Goal: Communication & Community: Ask a question

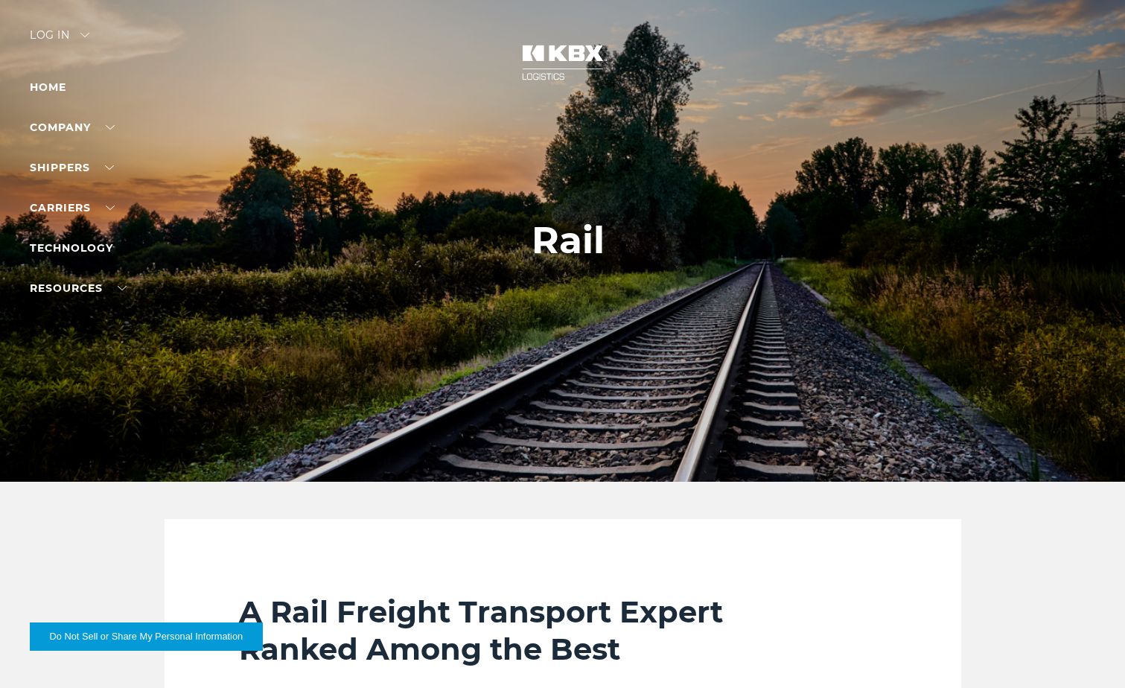
click at [51, 36] on div "Log in" at bounding box center [60, 41] width 60 height 22
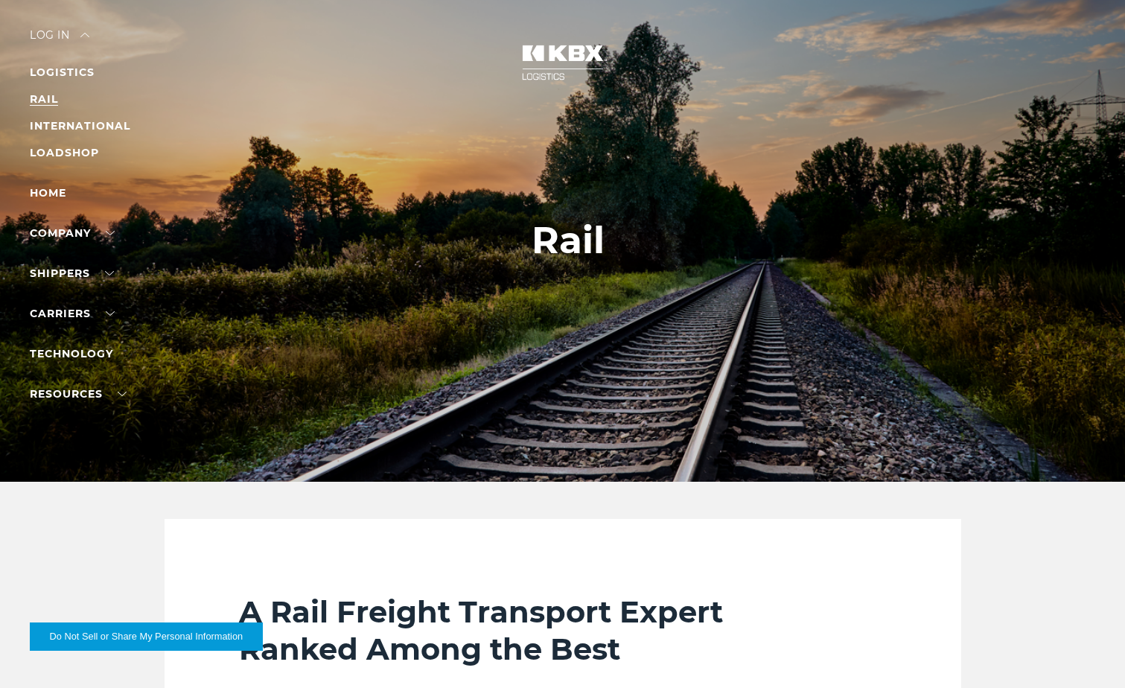
click at [52, 97] on link "RAIL" at bounding box center [44, 98] width 28 height 13
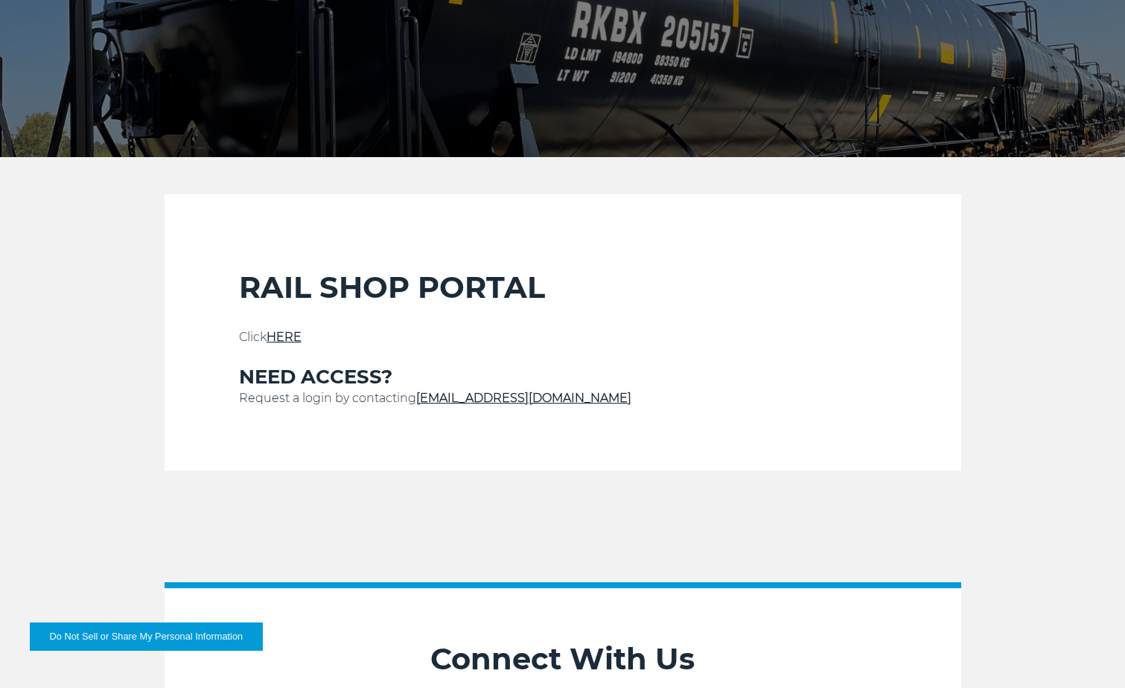
scroll to position [298, 0]
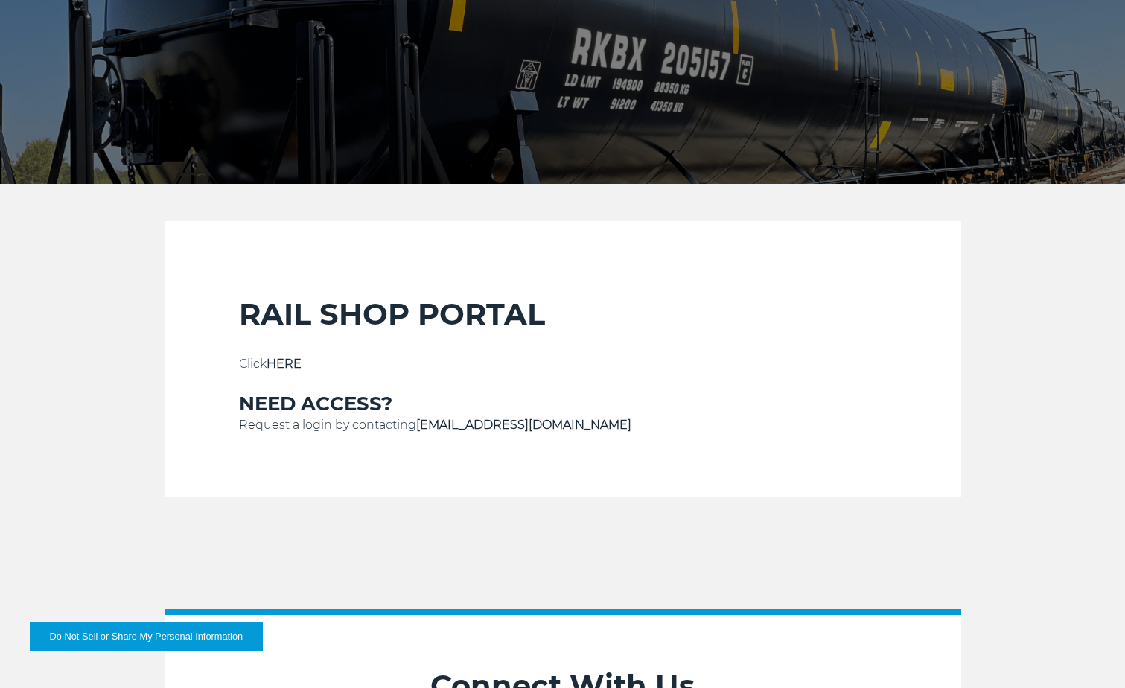
click at [295, 358] on link "HERE" at bounding box center [284, 364] width 35 height 14
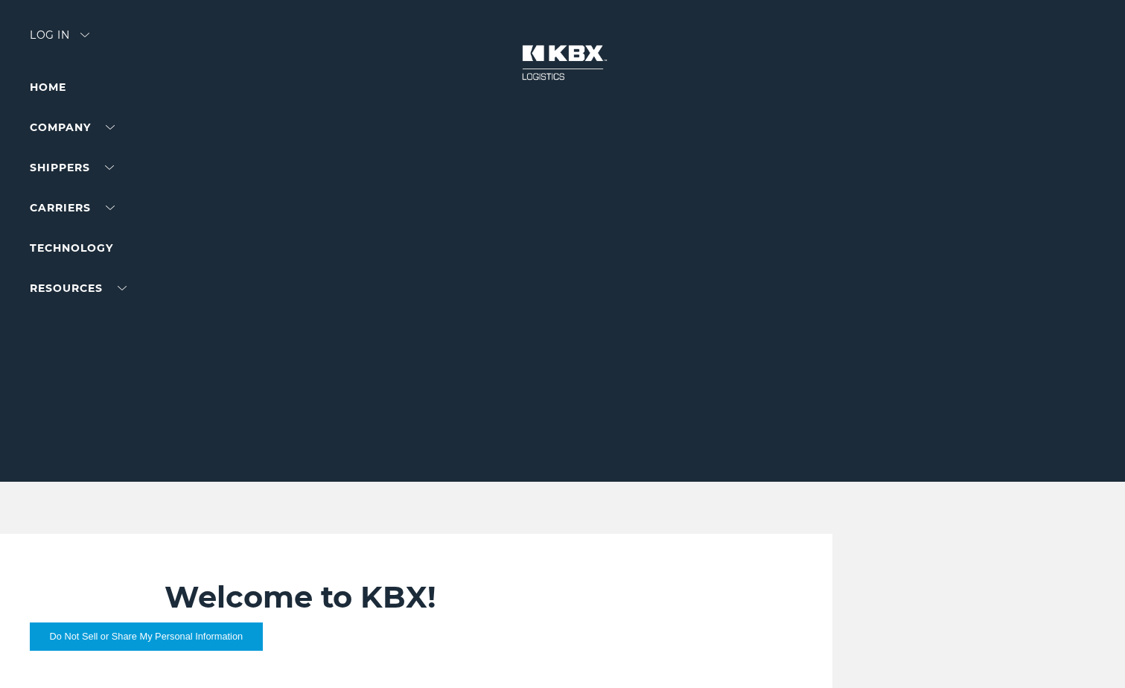
click at [37, 34] on div "Log in" at bounding box center [60, 41] width 60 height 22
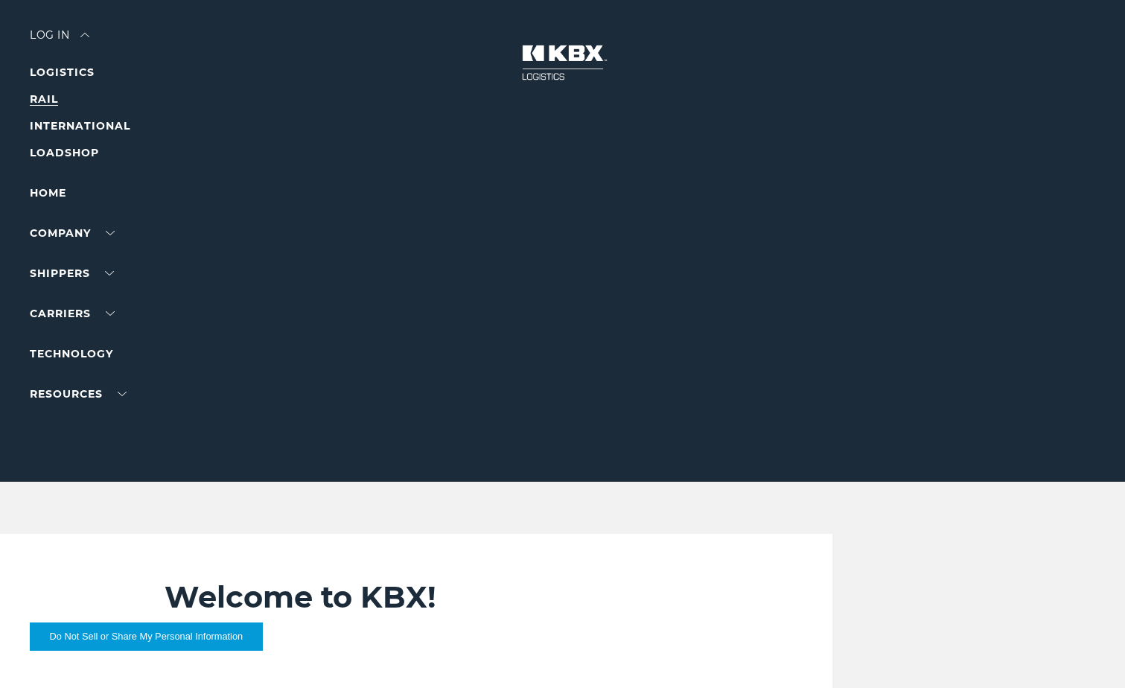
click at [39, 99] on link "RAIL" at bounding box center [44, 98] width 28 height 13
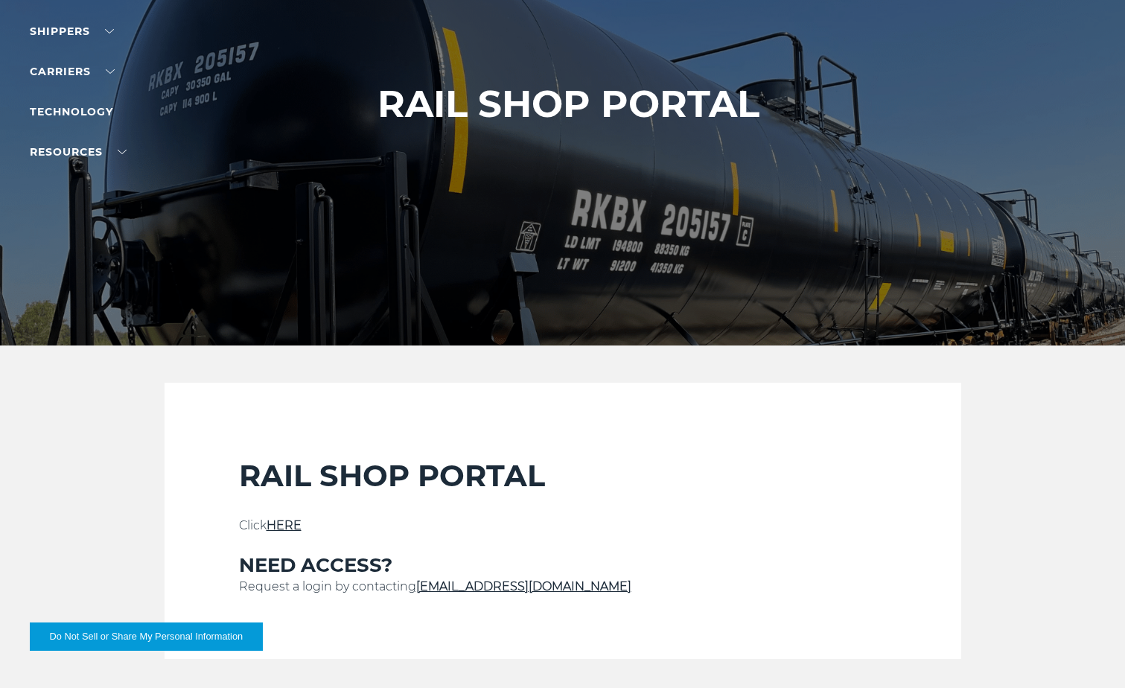
scroll to position [372, 0]
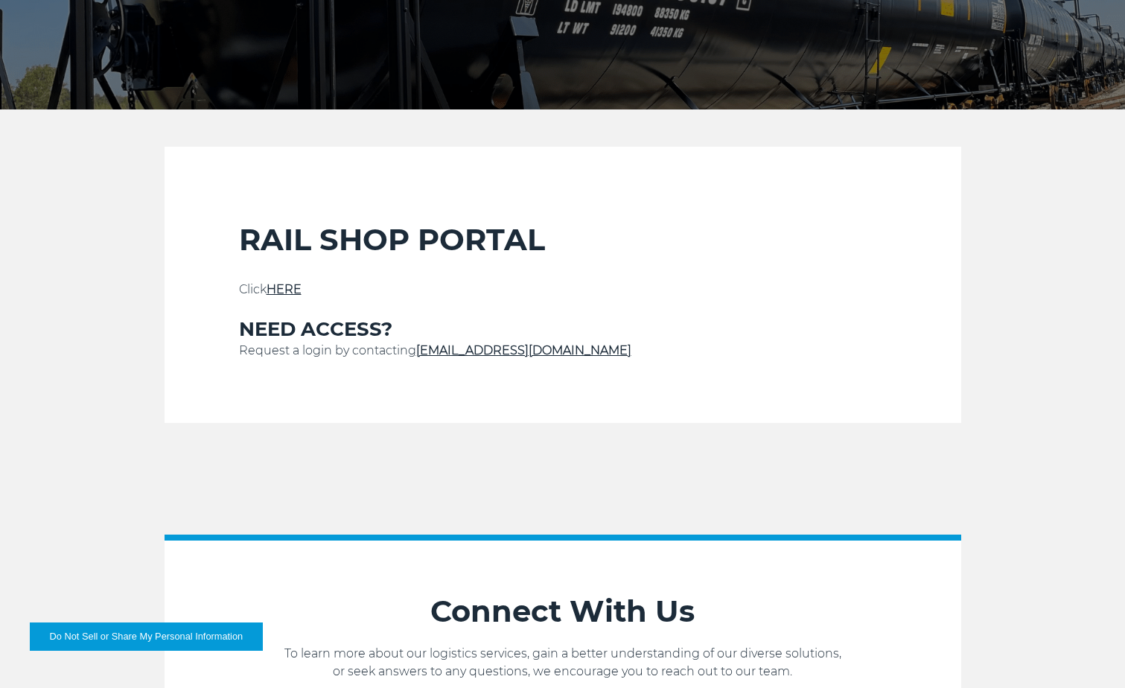
click at [289, 291] on link "HERE" at bounding box center [284, 289] width 35 height 14
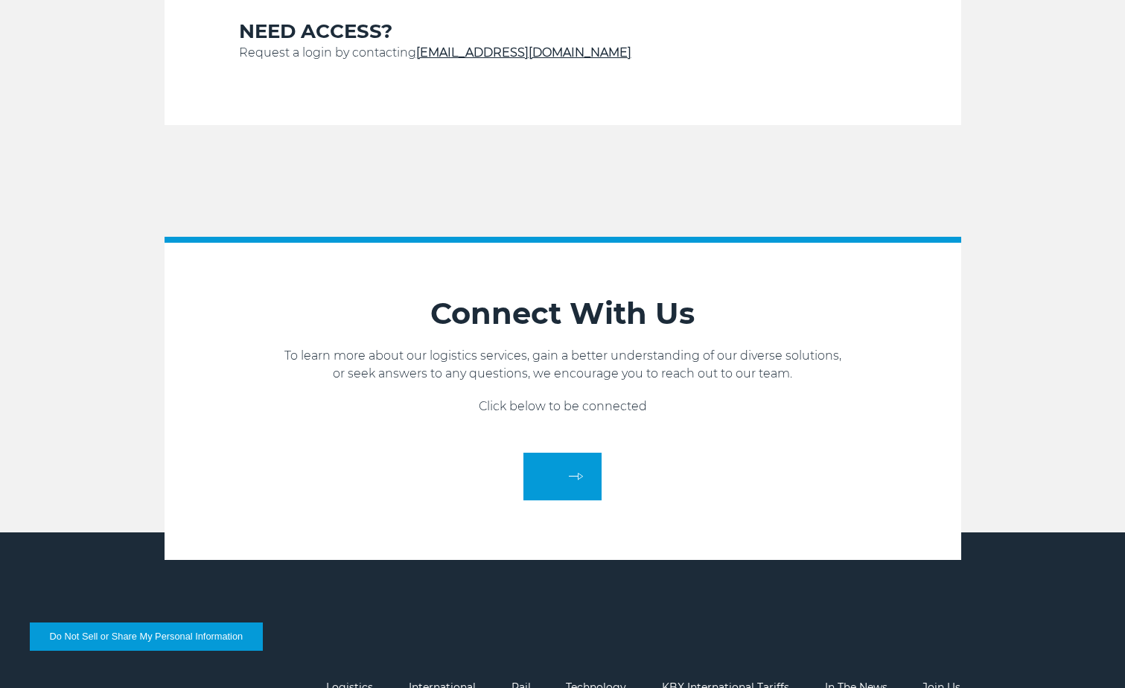
scroll to position [745, 0]
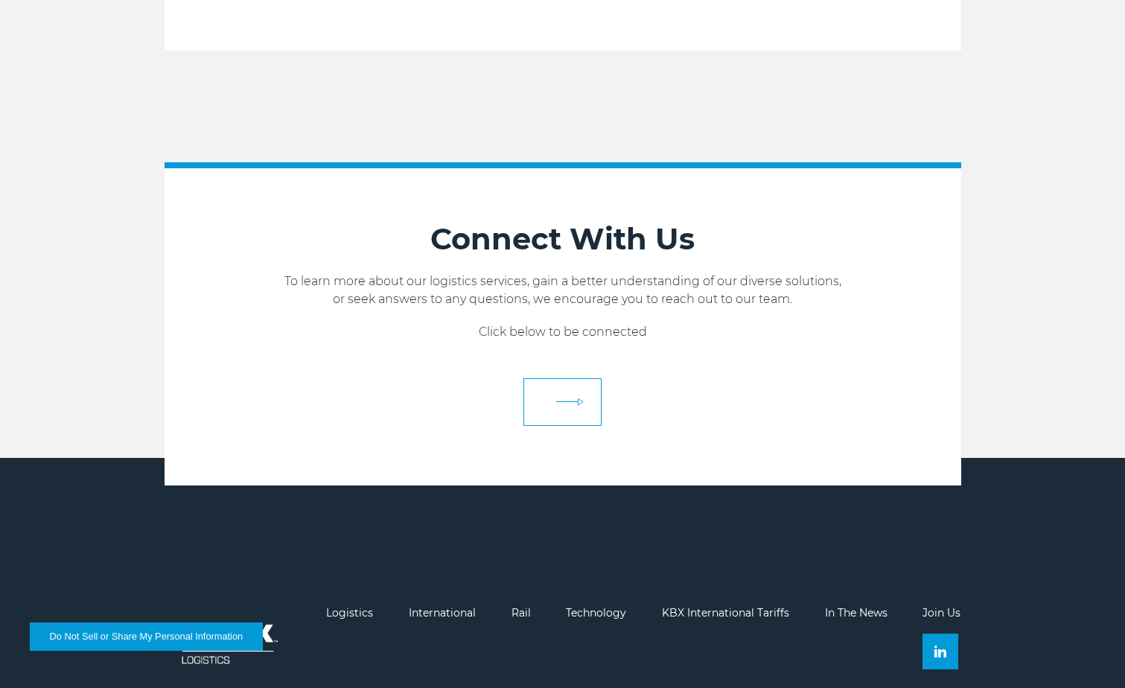
click at [569, 416] on link at bounding box center [563, 402] width 78 height 48
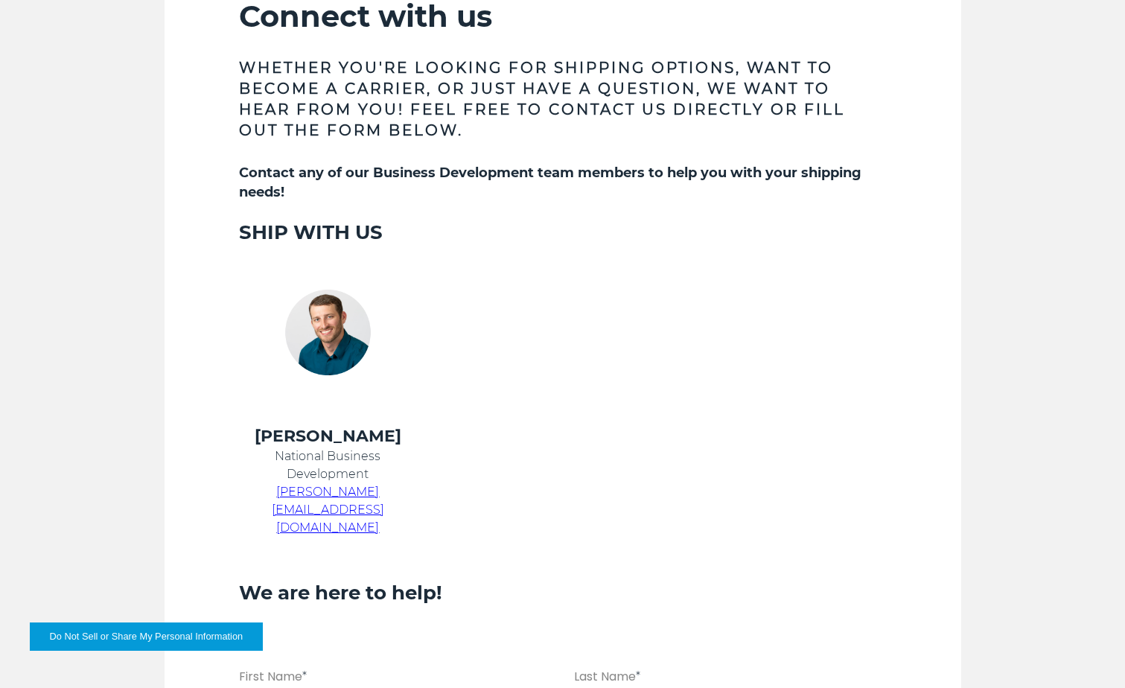
scroll to position [670, 0]
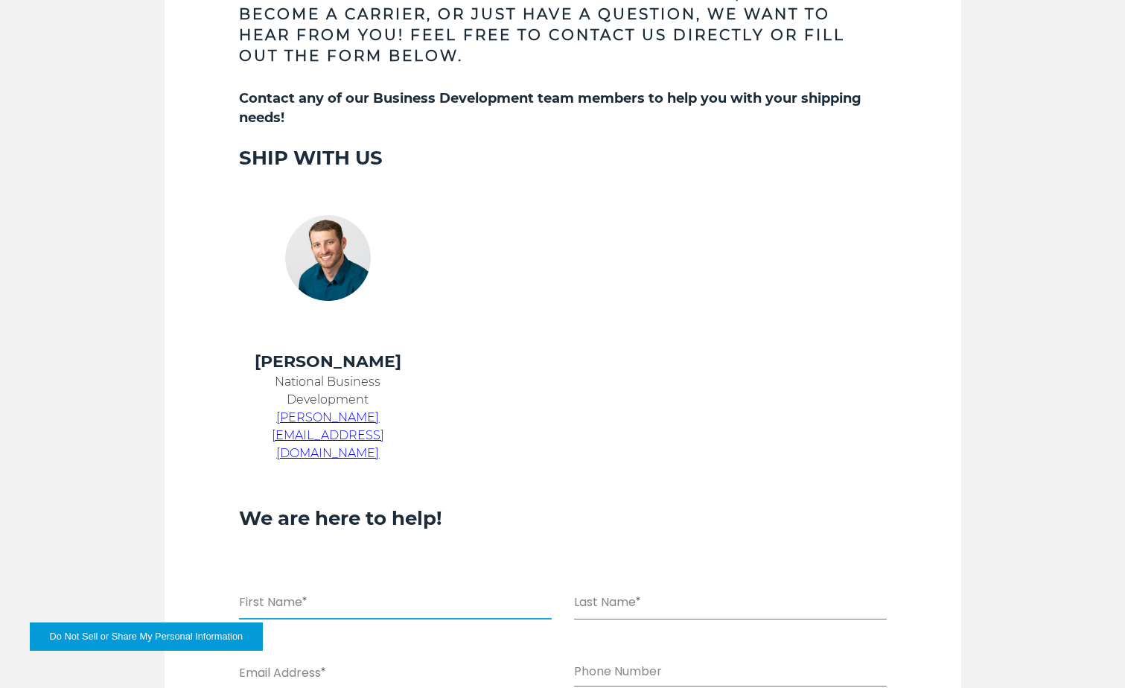
click at [415, 589] on input "First Name *" at bounding box center [395, 604] width 313 height 31
type input "******"
type input "*******"
type input "**********"
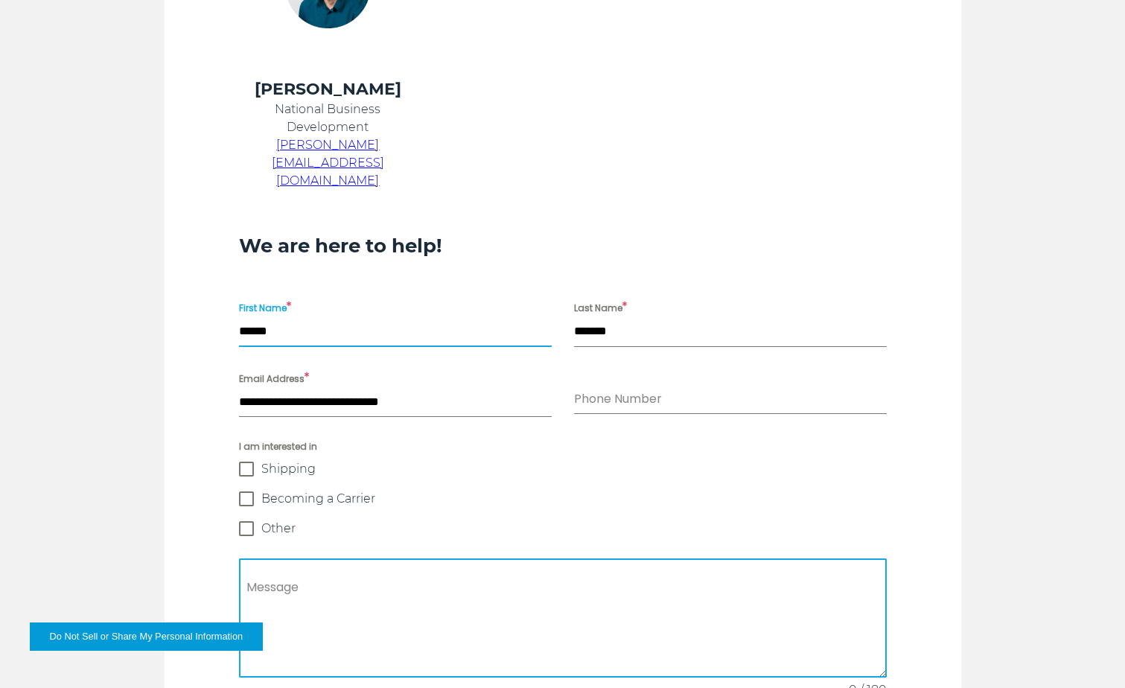
scroll to position [968, 0]
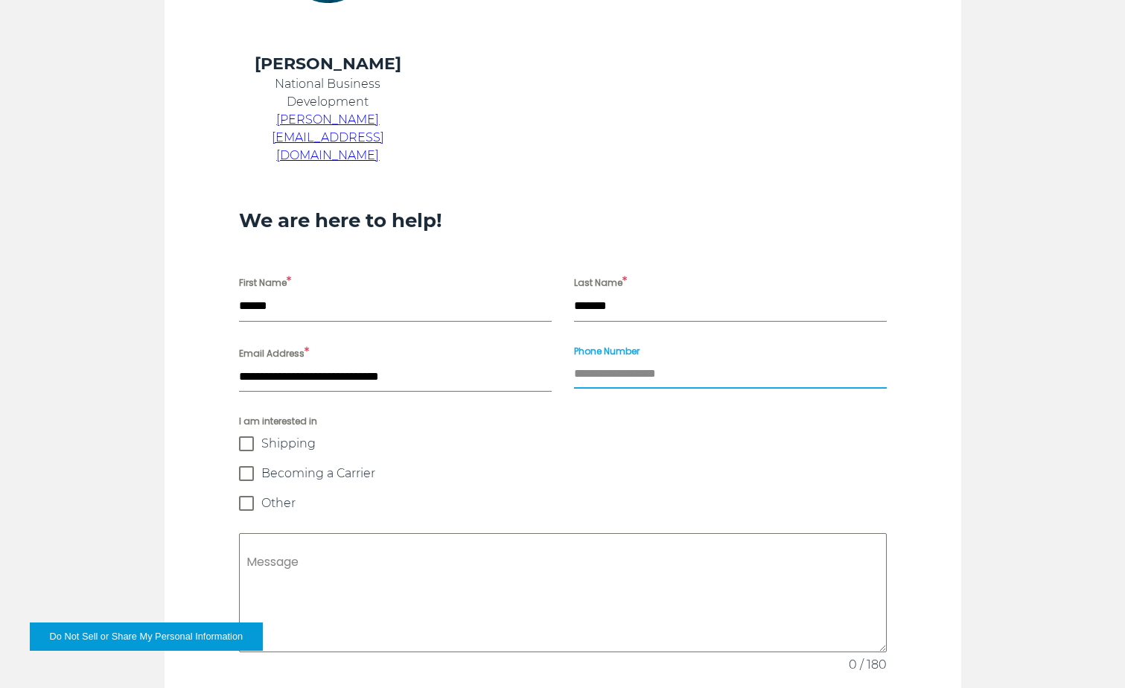
click at [664, 359] on input "Phone Number" at bounding box center [730, 374] width 313 height 31
type input "**********"
click at [610, 414] on span "I am interested in" at bounding box center [563, 421] width 648 height 15
click at [241, 496] on span at bounding box center [246, 503] width 15 height 15
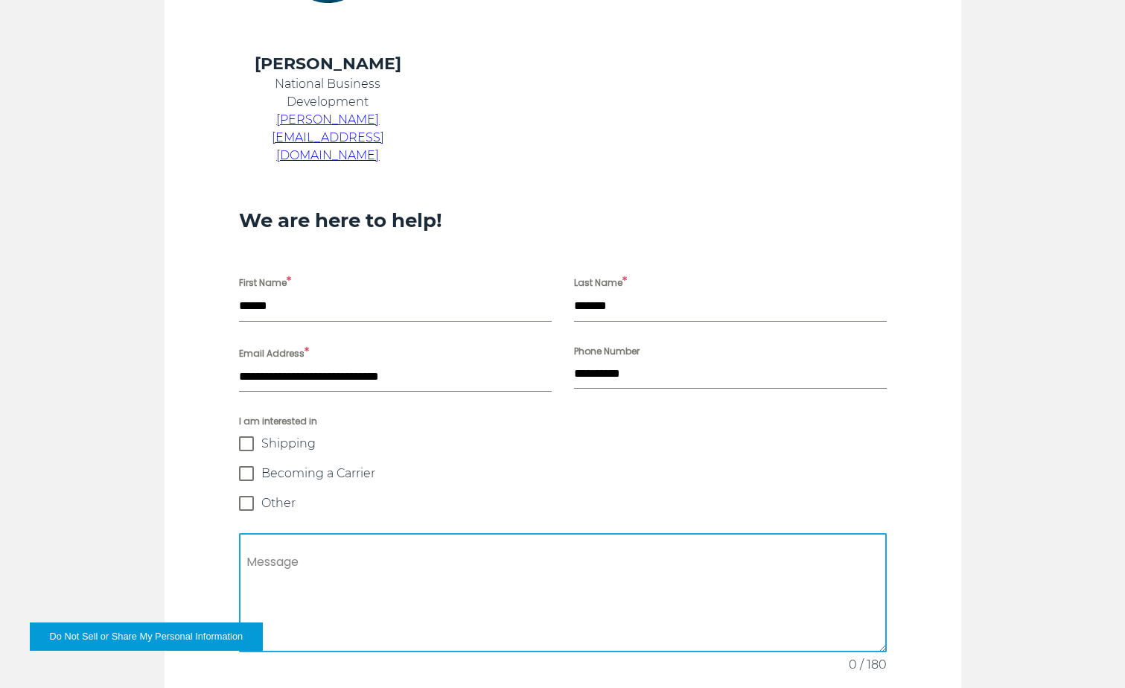
click at [310, 533] on textarea "Message" at bounding box center [563, 592] width 648 height 119
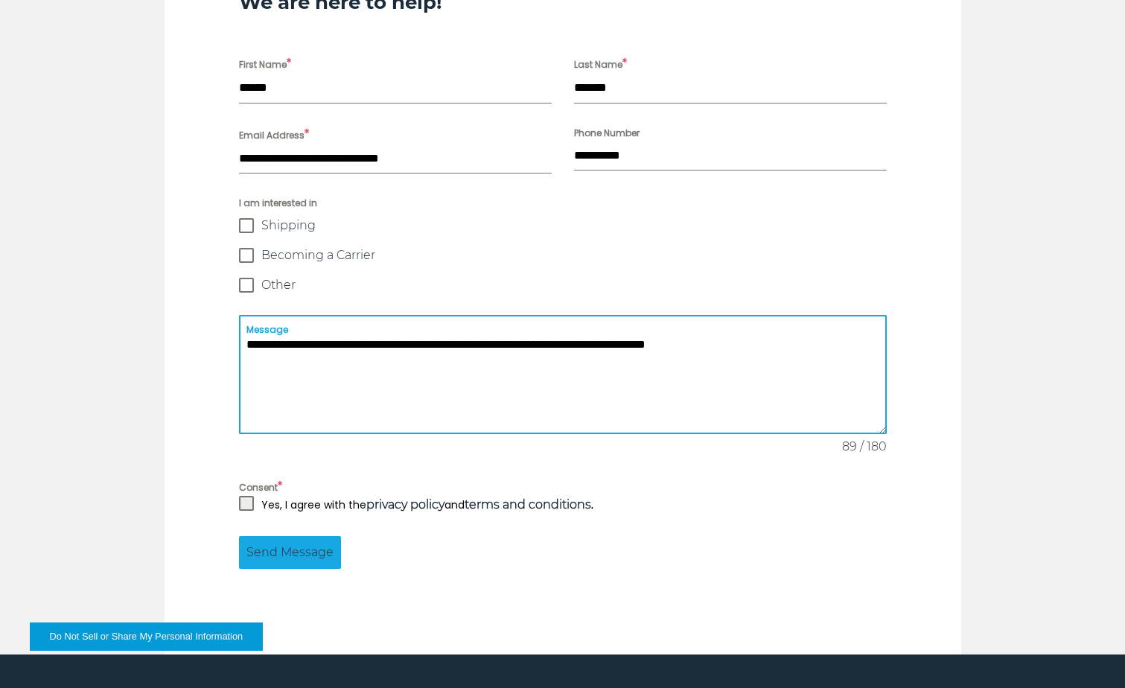
scroll to position [1191, 0]
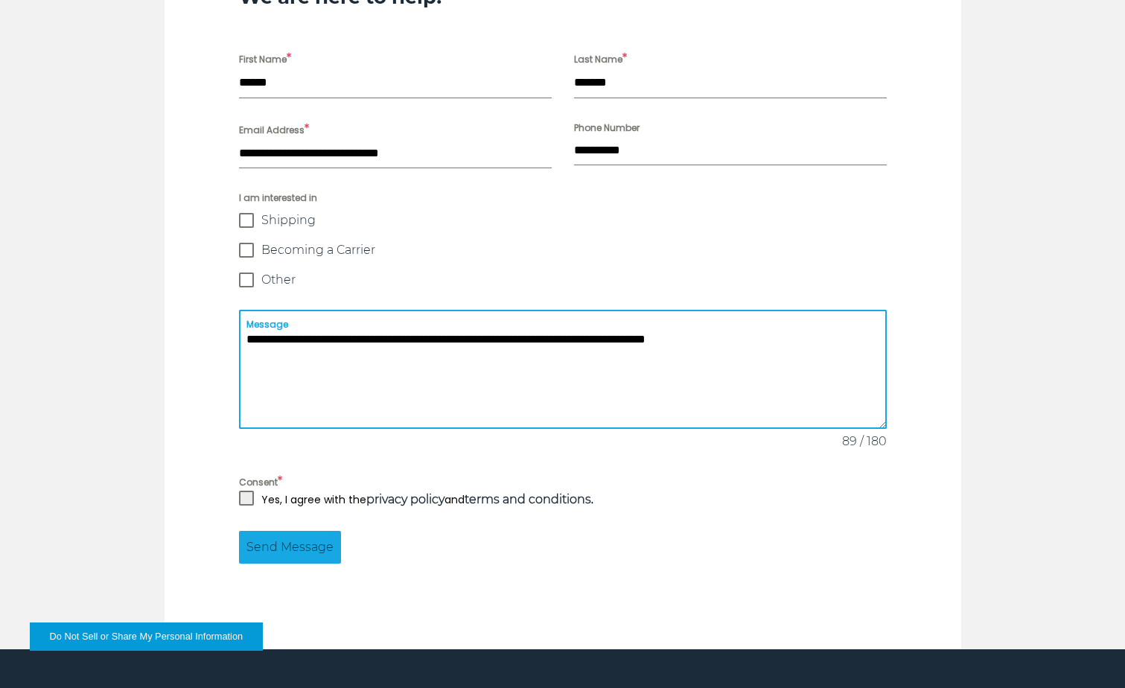
type textarea "**********"
click at [384, 492] on strong "privacy policy" at bounding box center [405, 499] width 78 height 14
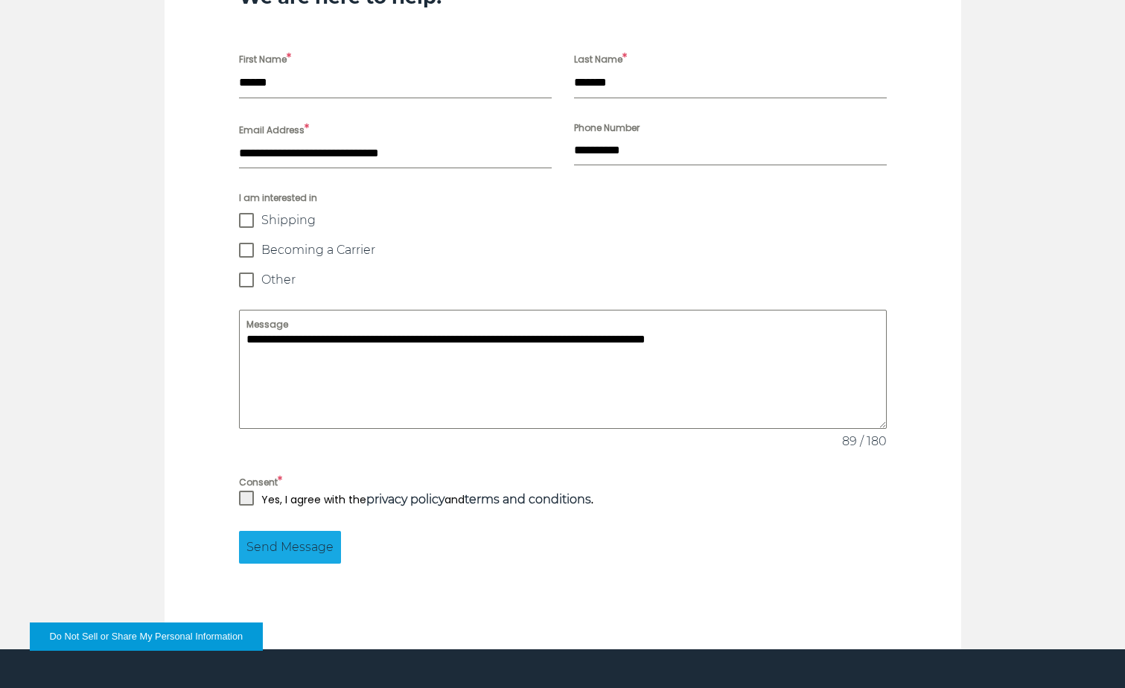
click at [239, 491] on span at bounding box center [246, 498] width 15 height 15
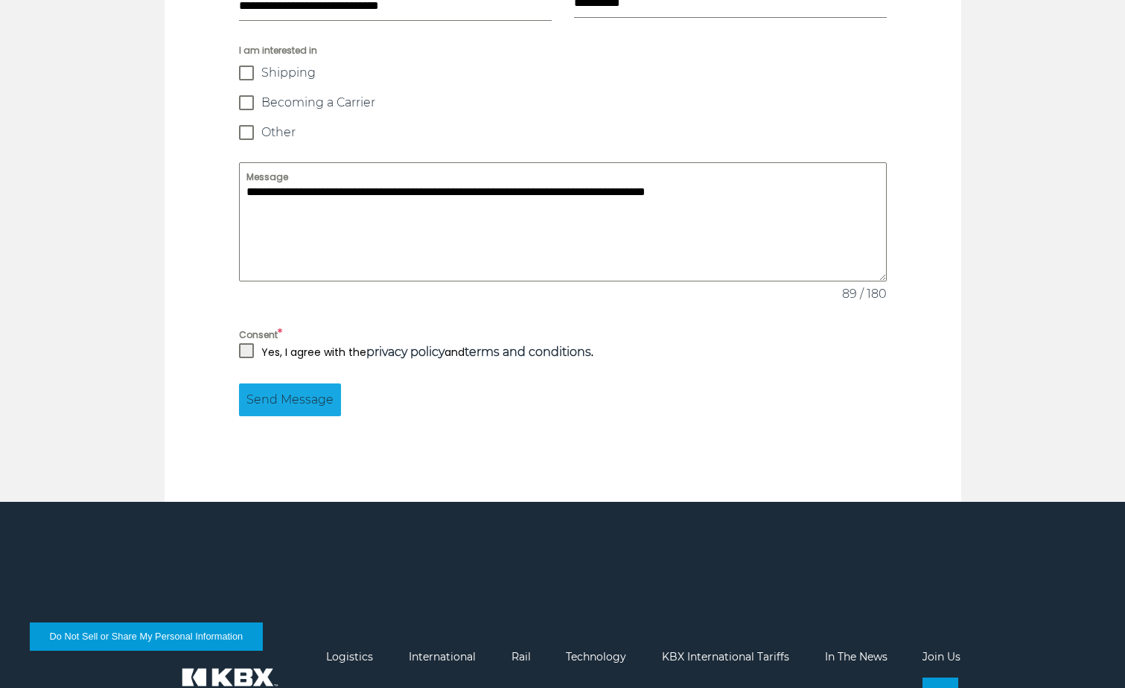
scroll to position [1340, 0]
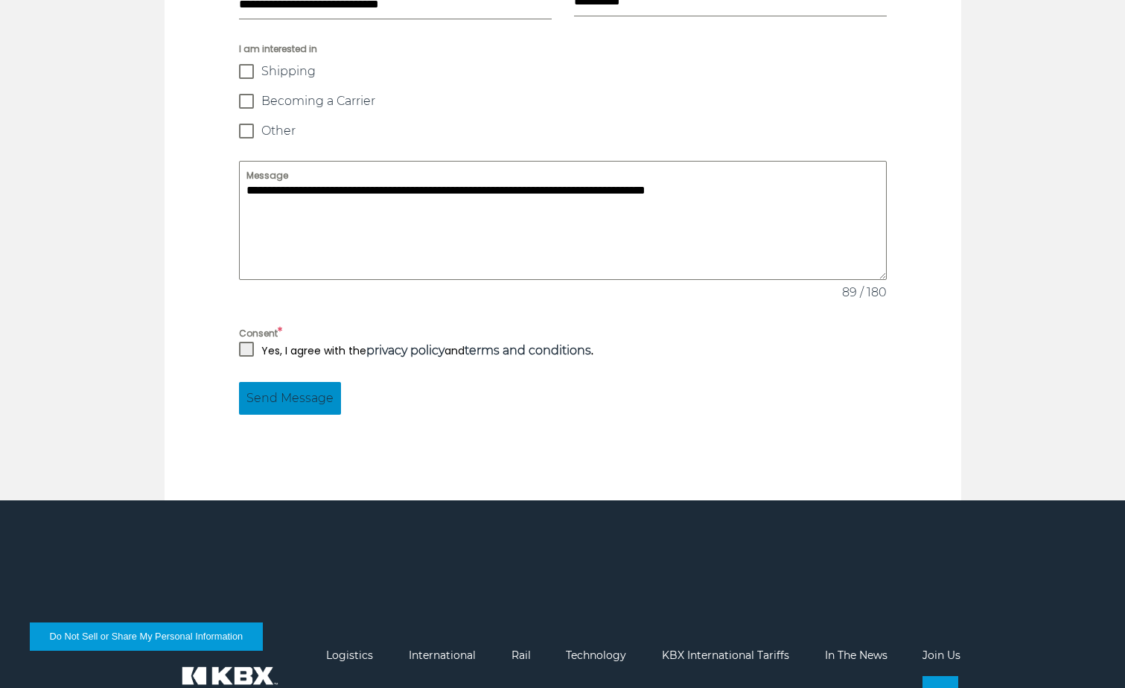
click at [263, 389] on span "Send Message" at bounding box center [289, 398] width 87 height 18
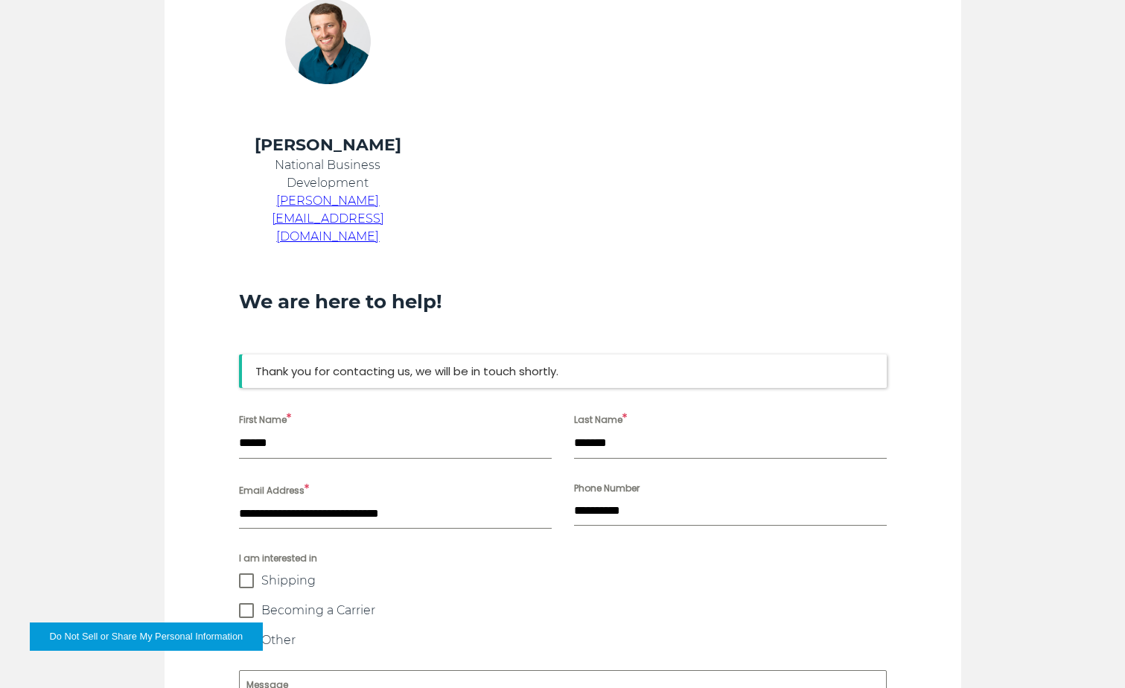
scroll to position [884, 0]
